Goal: Information Seeking & Learning: Learn about a topic

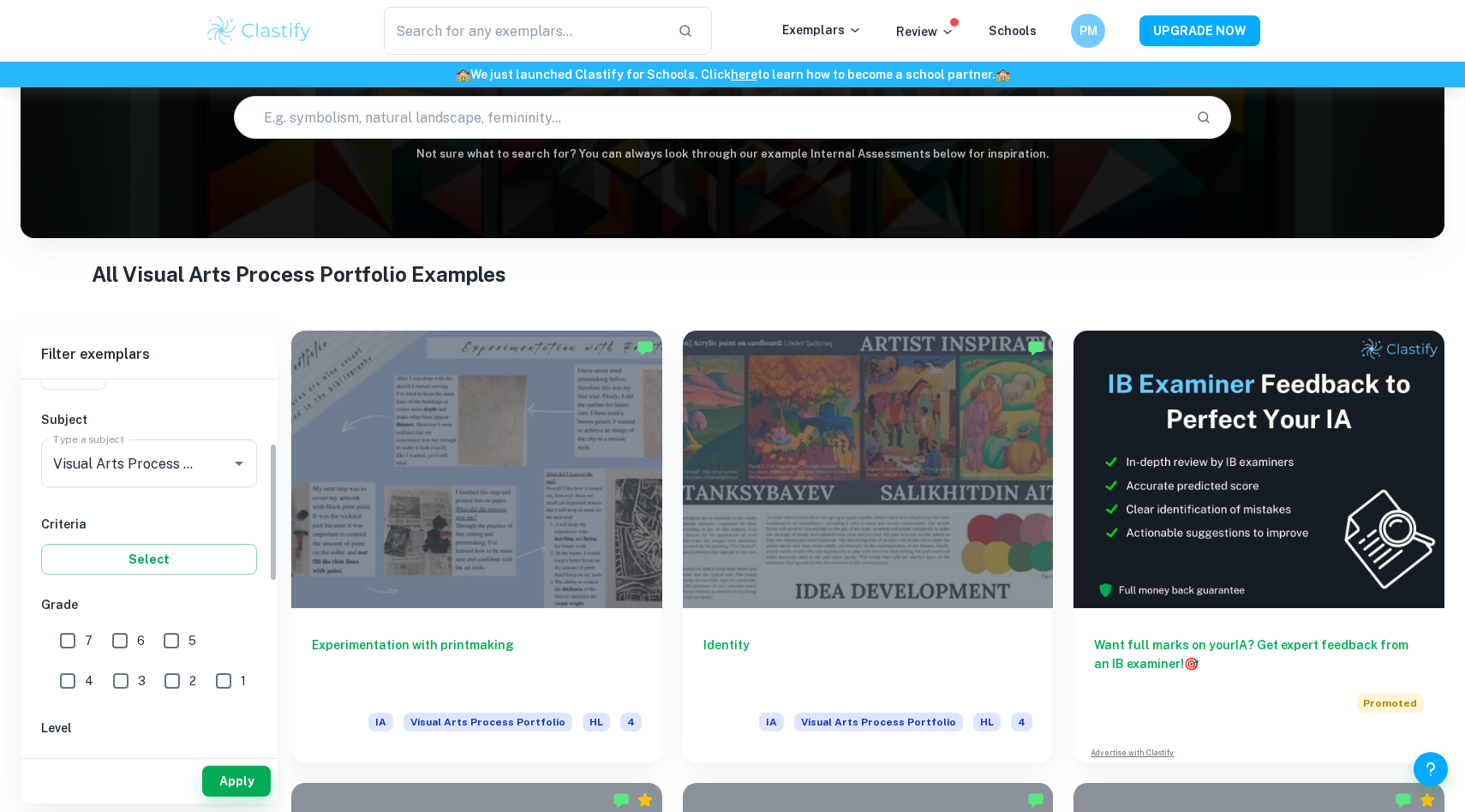
scroll to position [168, 0]
click at [78, 639] on input "7" at bounding box center [68, 638] width 34 height 34
checkbox input "true"
click at [216, 774] on button "Apply" at bounding box center [236, 781] width 69 height 31
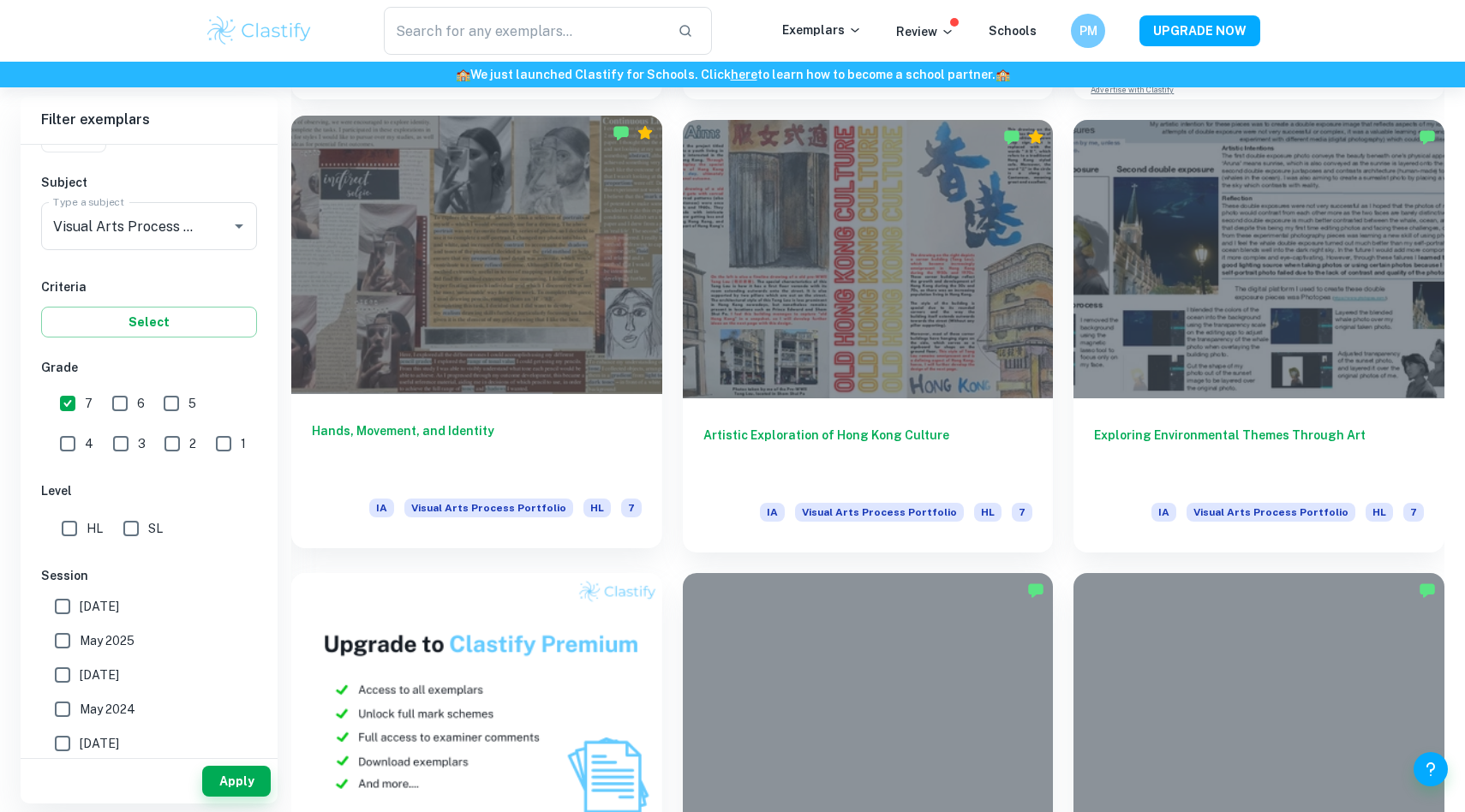
scroll to position [820, 0]
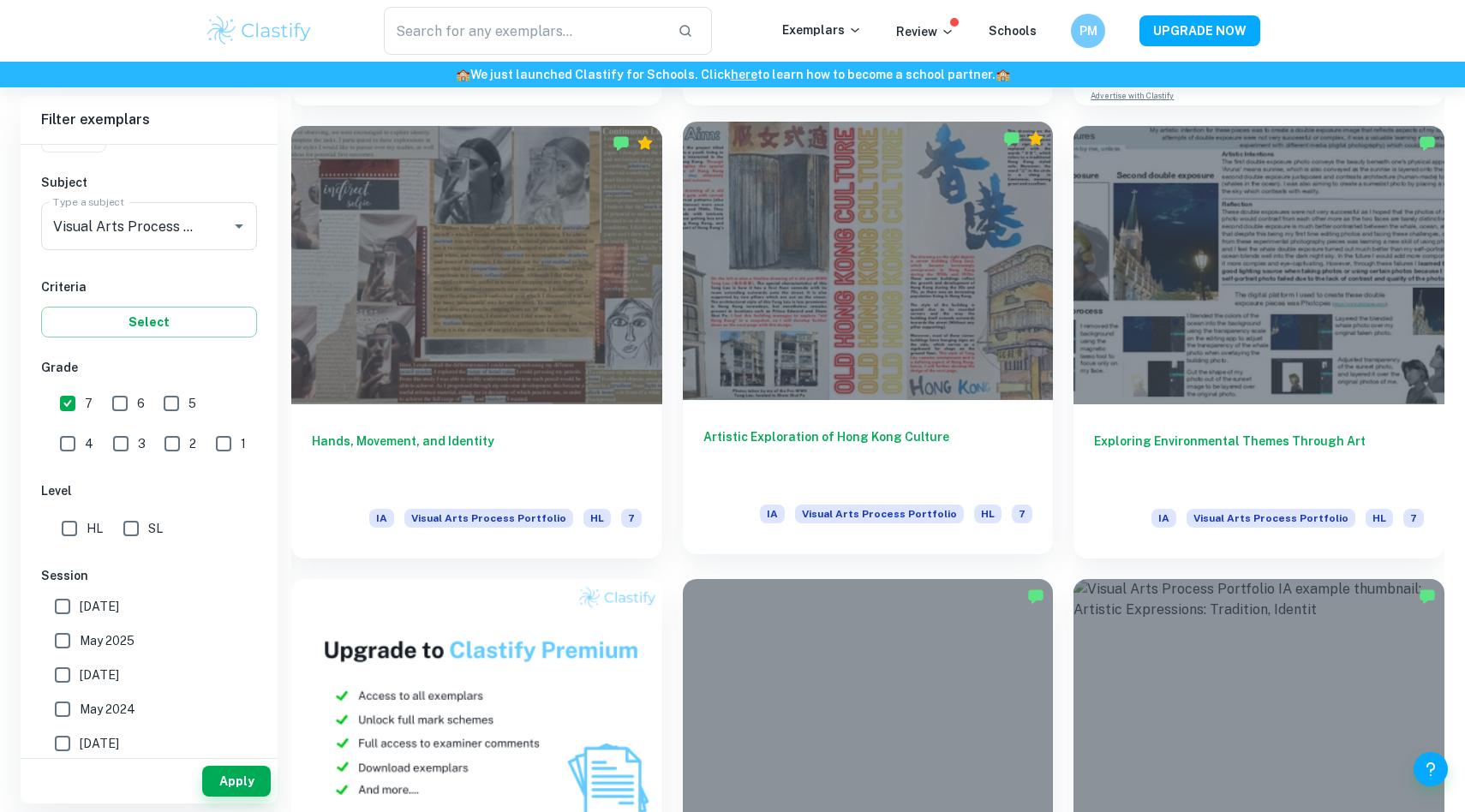
click at [760, 373] on div at bounding box center [868, 259] width 371 height 277
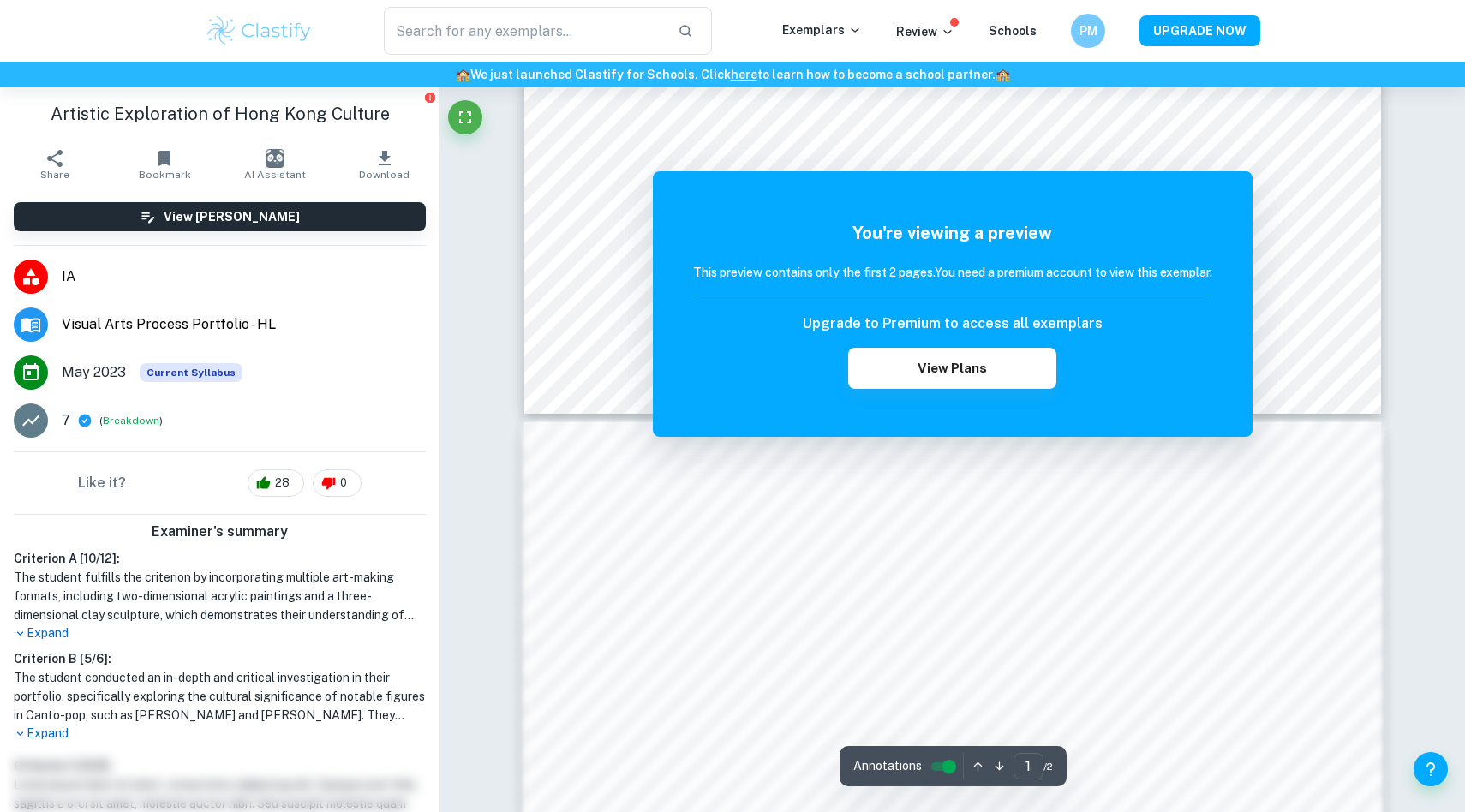
scroll to position [382, 0]
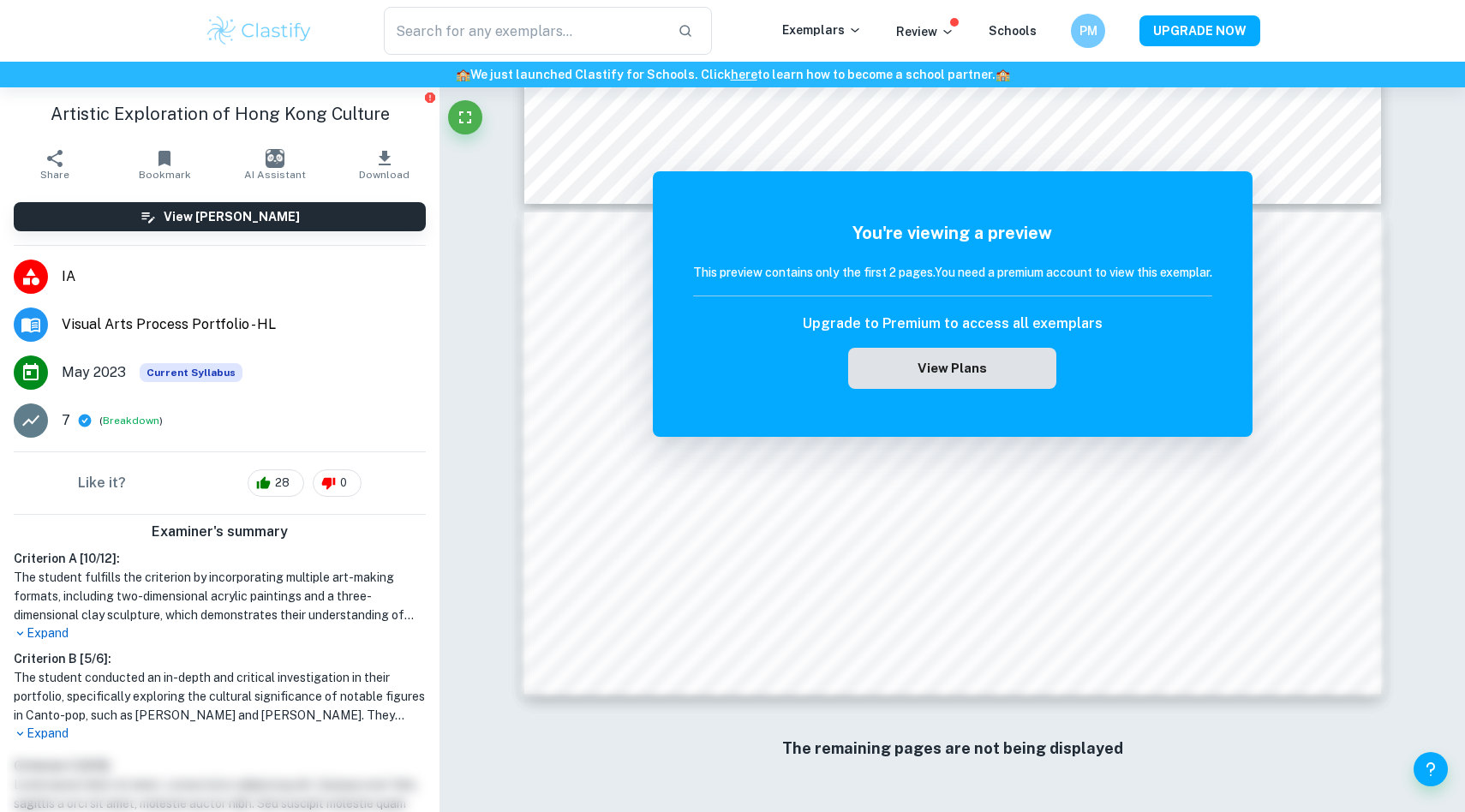
click at [967, 357] on button "View Plans" at bounding box center [951, 368] width 208 height 41
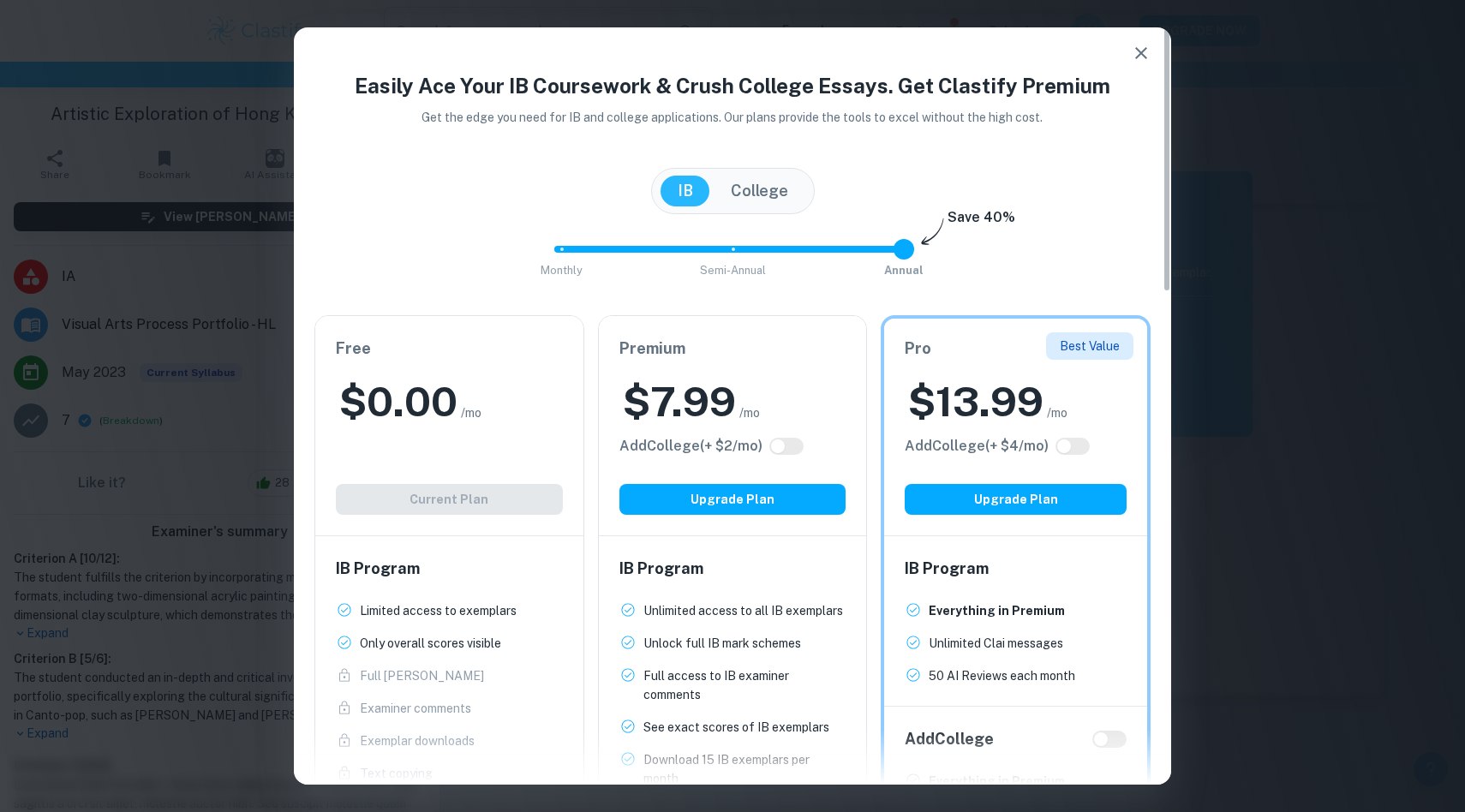
click at [1144, 52] on icon "button" at bounding box center [1141, 53] width 21 height 21
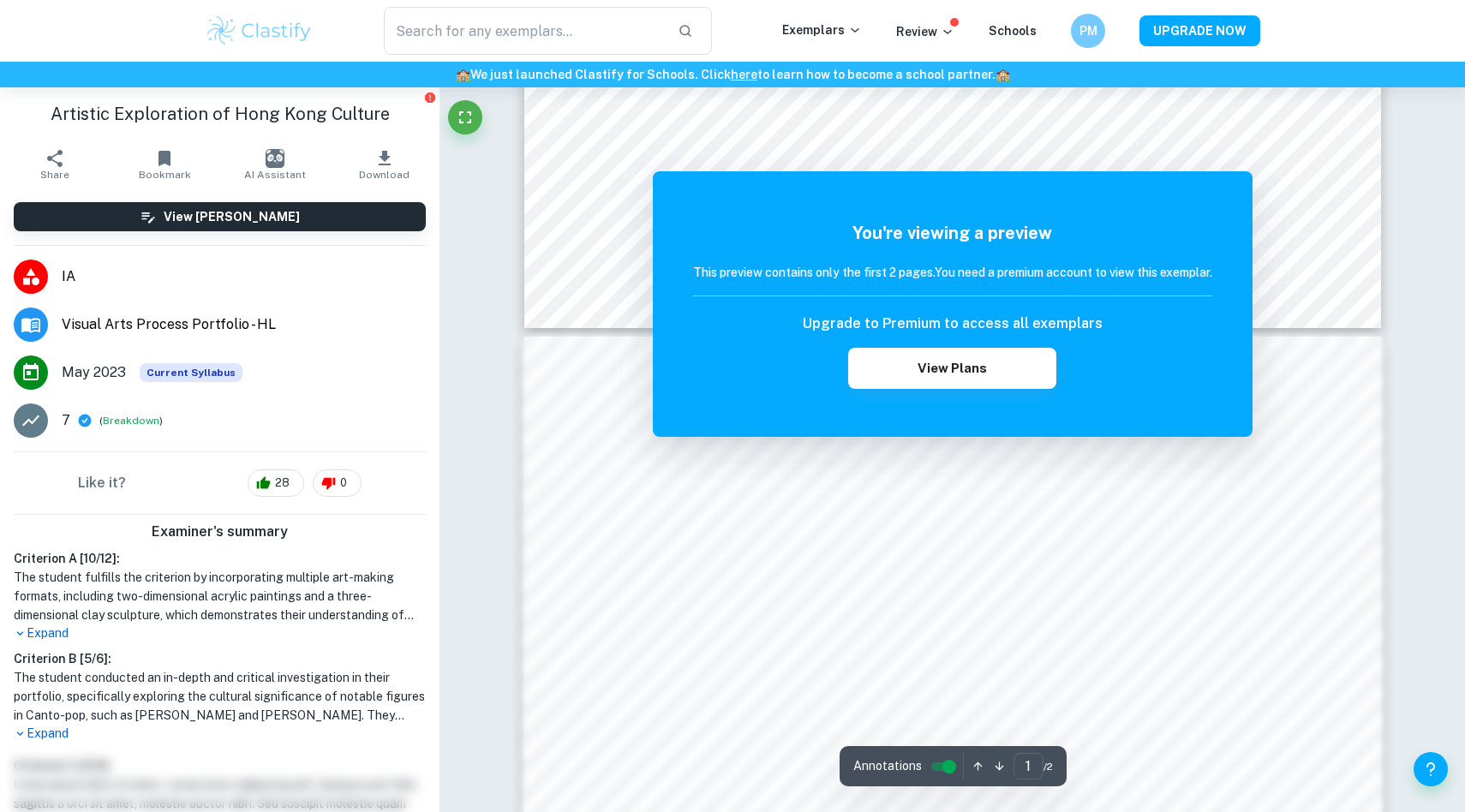
scroll to position [0, 0]
